Goal: Transaction & Acquisition: Book appointment/travel/reservation

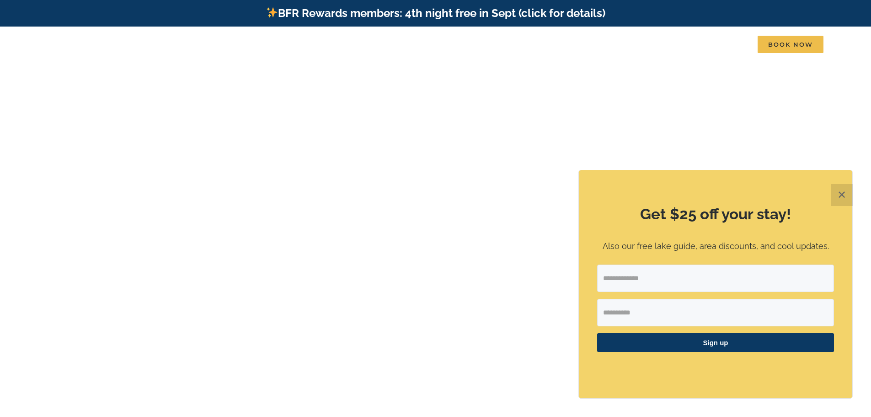
click at [838, 198] on button "✕" at bounding box center [842, 195] width 22 height 22
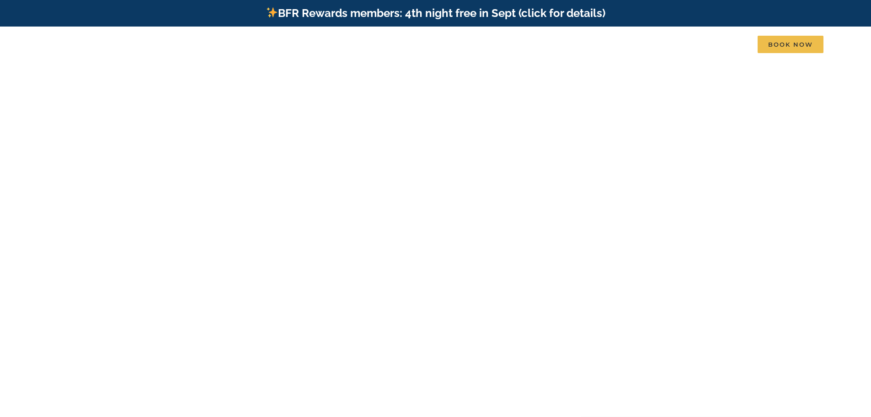
scroll to position [2, 0]
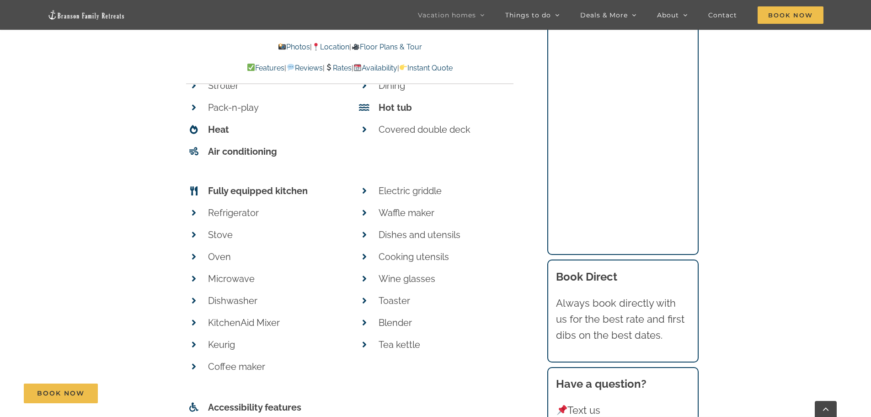
scroll to position [3828, 0]
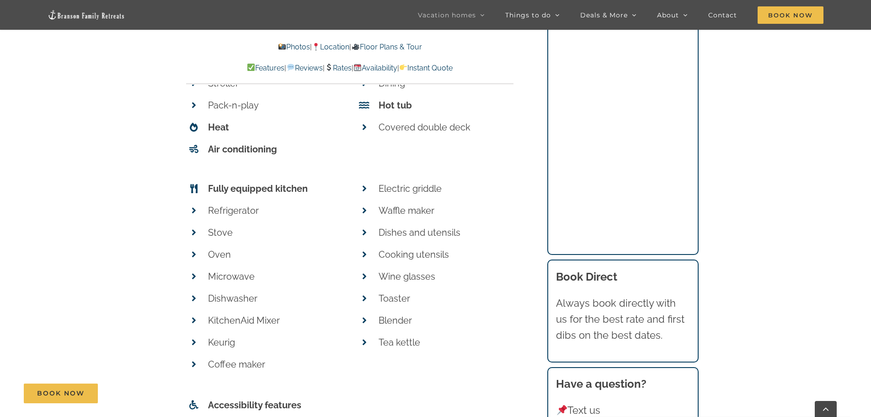
drag, startPoint x: 484, startPoint y: 259, endPoint x: 429, endPoint y: 365, distance: 119.5
click at [429, 365] on div "Features Sleeps (6) (2) Bedrooms Bedroom 1: King bed Bedroom 2: King bed Family…" at bounding box center [349, 186] width 327 height 881
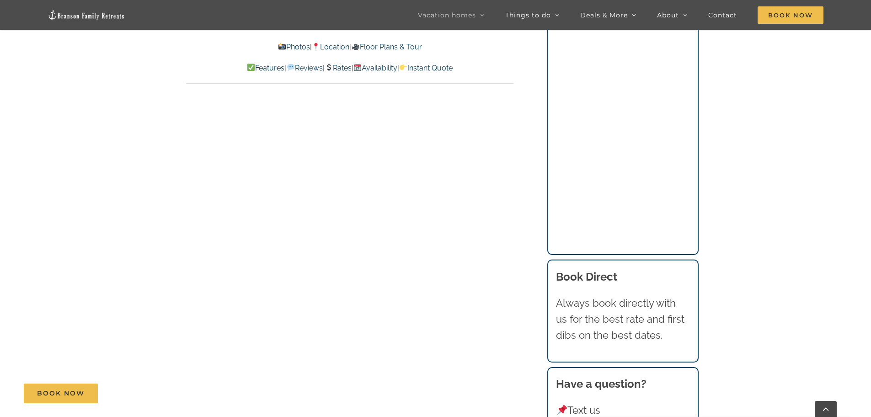
scroll to position [4543, 0]
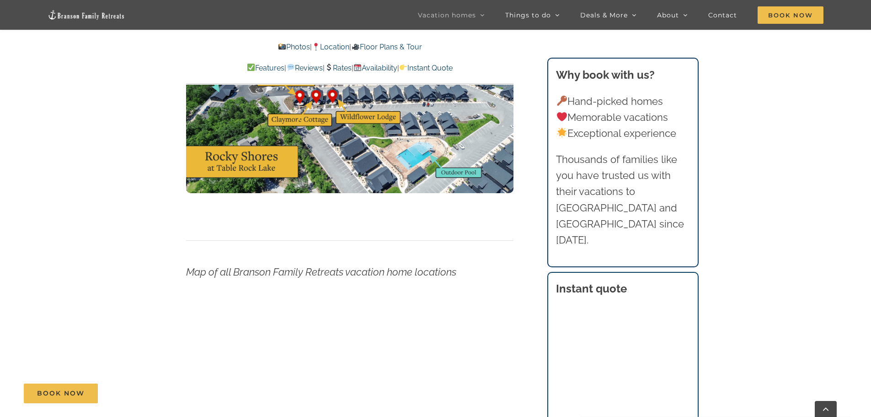
scroll to position [2988, 0]
